Goal: Information Seeking & Learning: Find specific fact

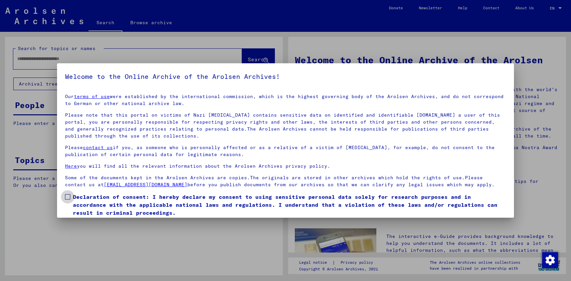
click at [70, 196] on span at bounding box center [67, 196] width 5 height 5
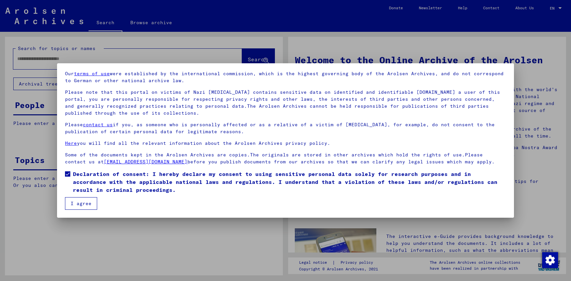
scroll to position [23, 0]
click at [92, 204] on button "I agree" at bounding box center [81, 203] width 32 height 13
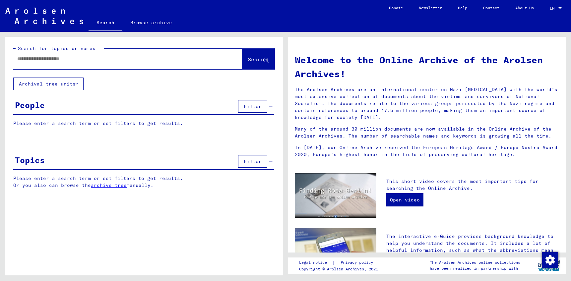
click at [242, 102] on button "Filter" at bounding box center [252, 106] width 29 height 13
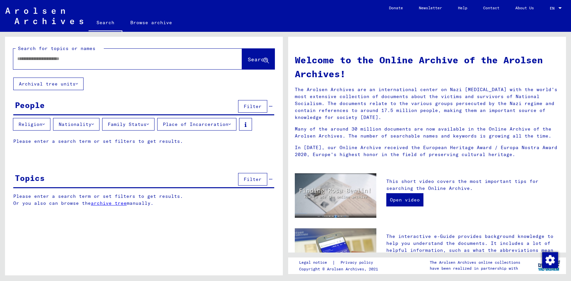
click at [90, 124] on button "Nationality" at bounding box center [76, 124] width 46 height 13
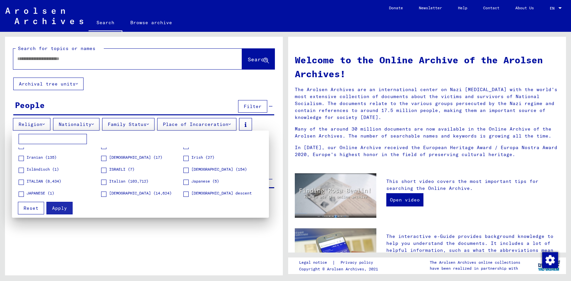
scroll to position [449, 0]
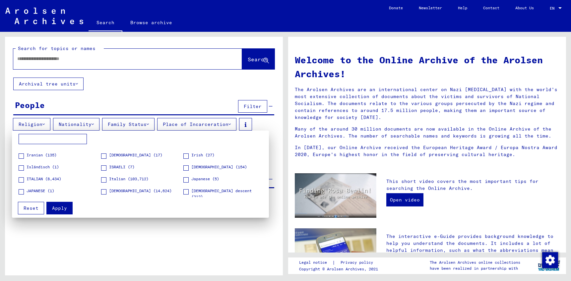
click at [144, 64] on div at bounding box center [285, 140] width 571 height 281
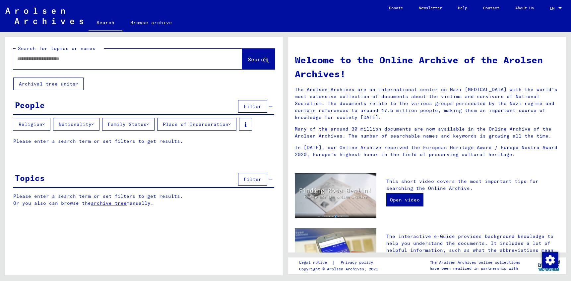
click at [139, 62] on input "text" at bounding box center [119, 58] width 205 height 7
type input "*******"
drag, startPoint x: 139, startPoint y: 62, endPoint x: 243, endPoint y: 60, distance: 104.8
click at [248, 60] on span "Search" at bounding box center [258, 59] width 20 height 7
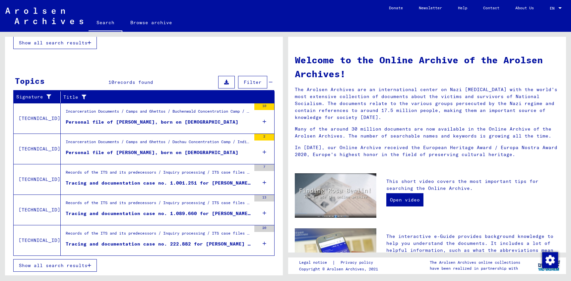
scroll to position [201, 0]
click at [84, 264] on span "Show all search results" at bounding box center [53, 266] width 69 height 6
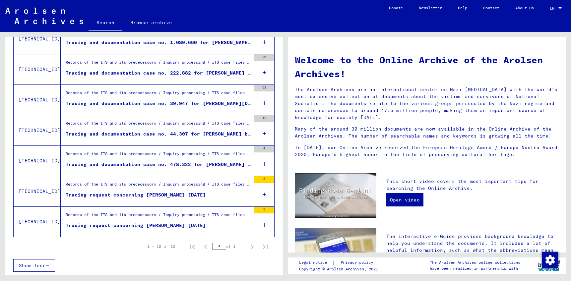
scroll to position [252, 0]
